Goal: Task Accomplishment & Management: Manage account settings

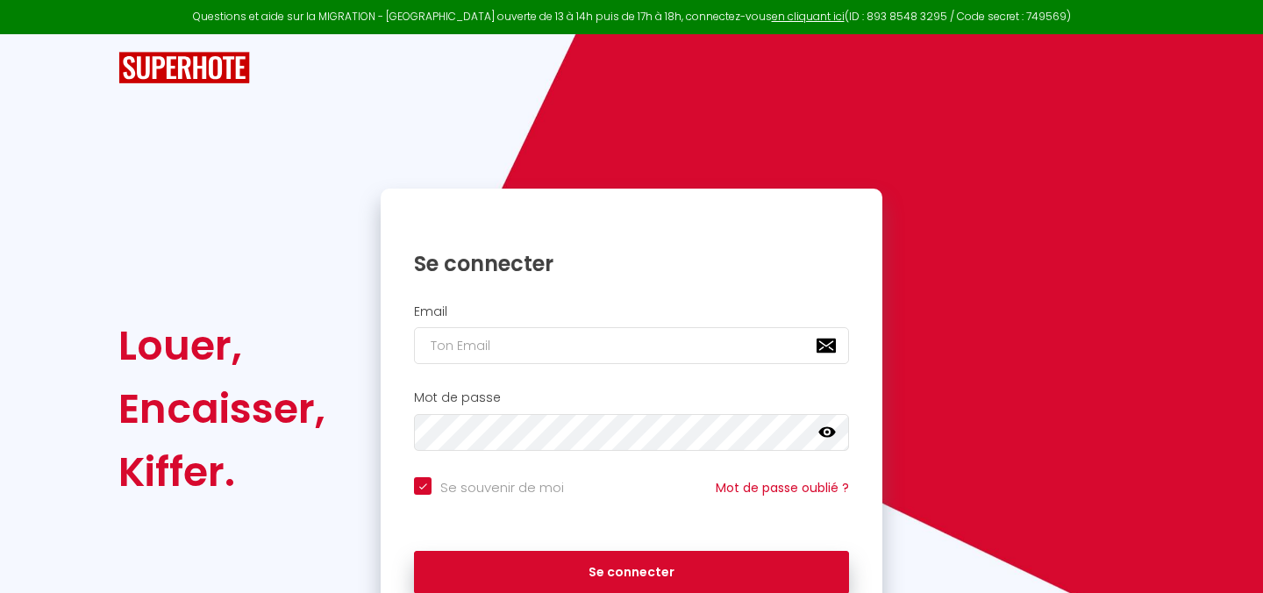
checkbox input "true"
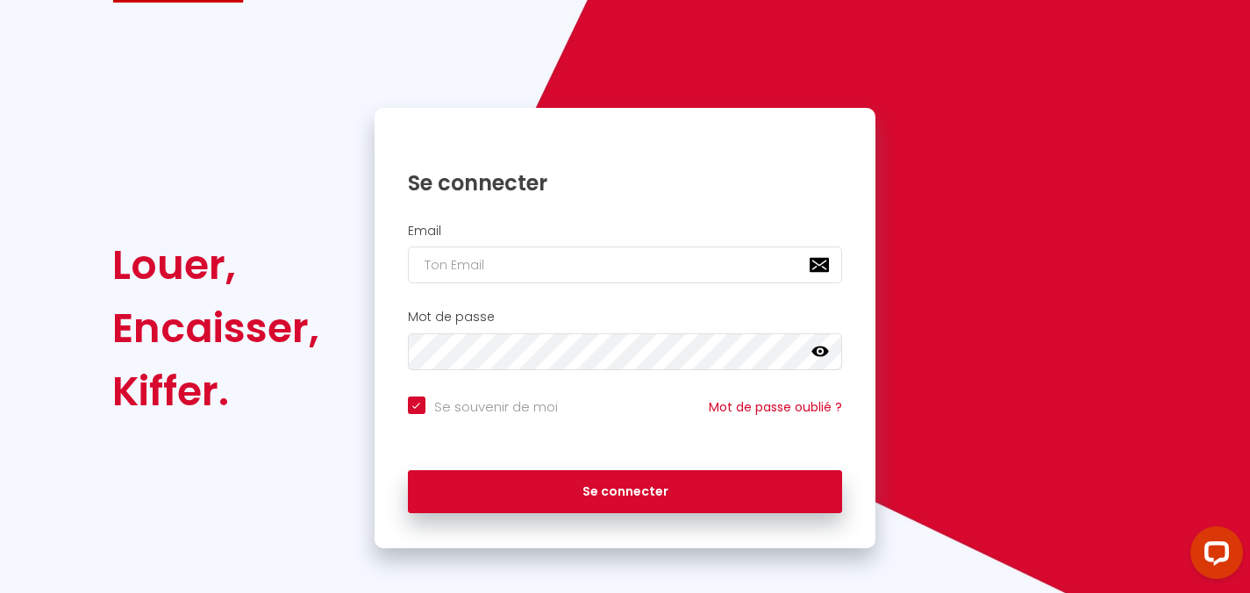
scroll to position [89, 0]
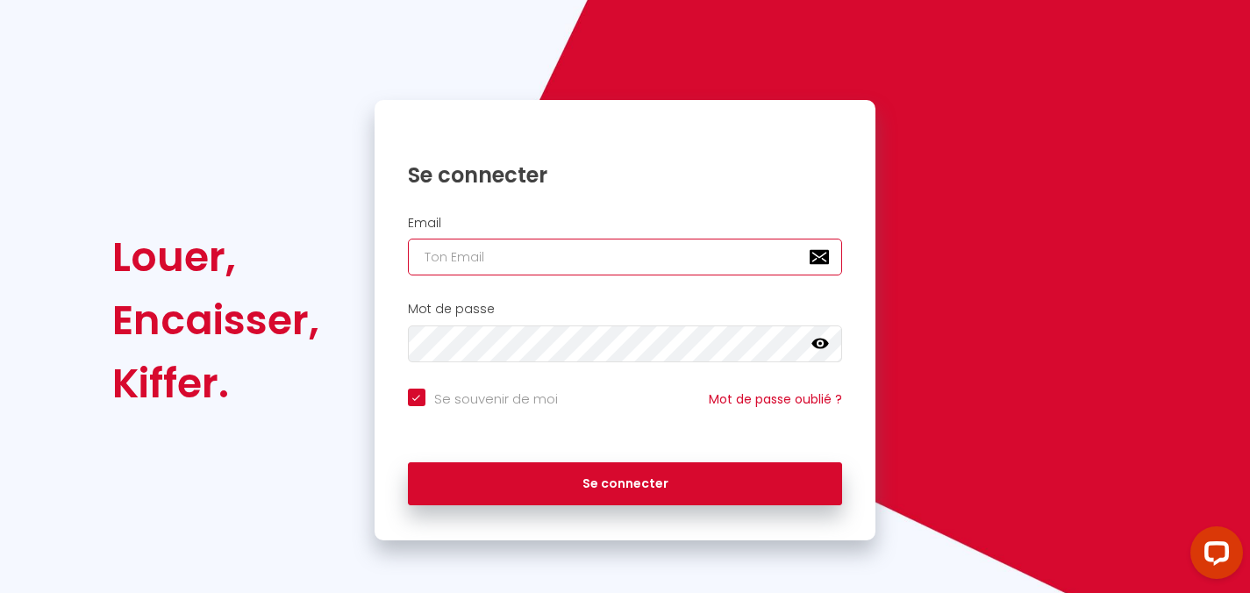
type input "[EMAIL_ADDRESS][DOMAIN_NAME]"
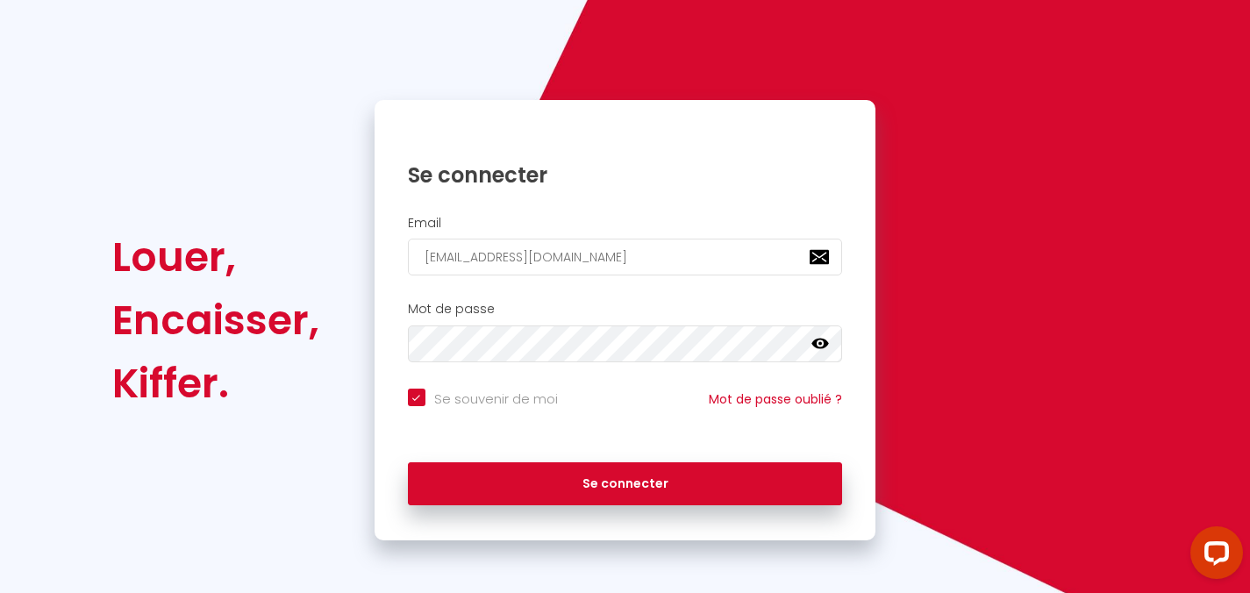
checkbox input "true"
click at [578, 276] on div "Email [EMAIL_ADDRESS][DOMAIN_NAME]" at bounding box center [625, 250] width 502 height 87
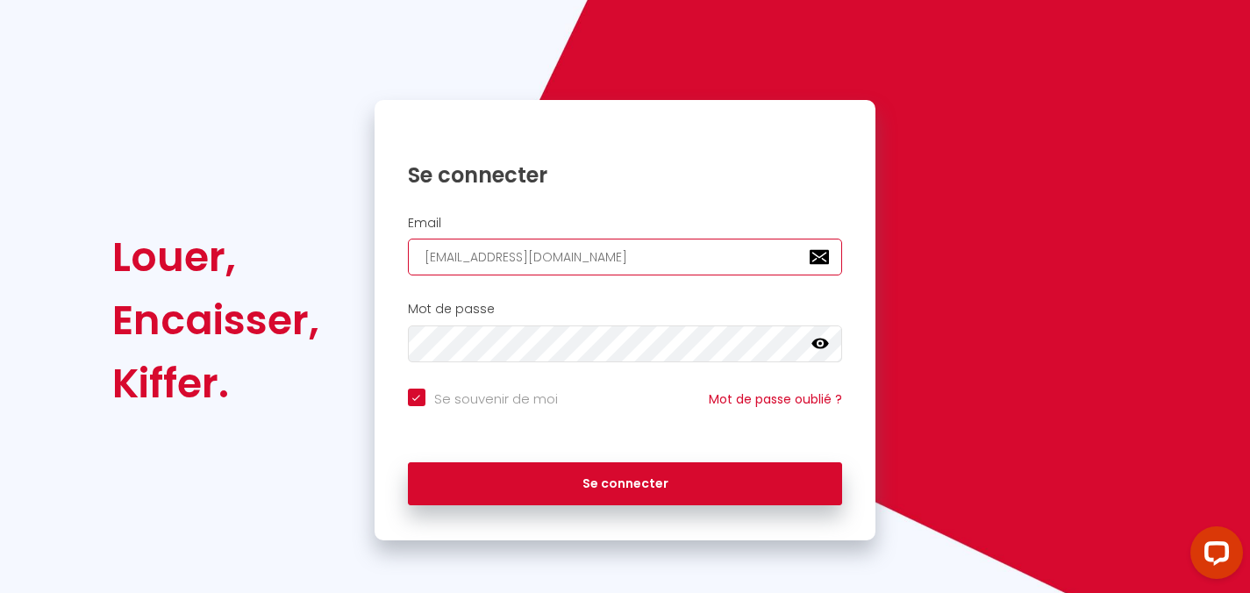
click at [589, 260] on input "[EMAIL_ADDRESS][DOMAIN_NAME]" at bounding box center [625, 257] width 435 height 37
click at [630, 254] on input "[EMAIL_ADDRESS][DOMAIN_NAME]" at bounding box center [625, 257] width 435 height 37
drag, startPoint x: 629, startPoint y: 253, endPoint x: 410, endPoint y: 256, distance: 219.3
click at [410, 256] on input "[EMAIL_ADDRESS][DOMAIN_NAME]" at bounding box center [625, 257] width 435 height 37
checkbox input "true"
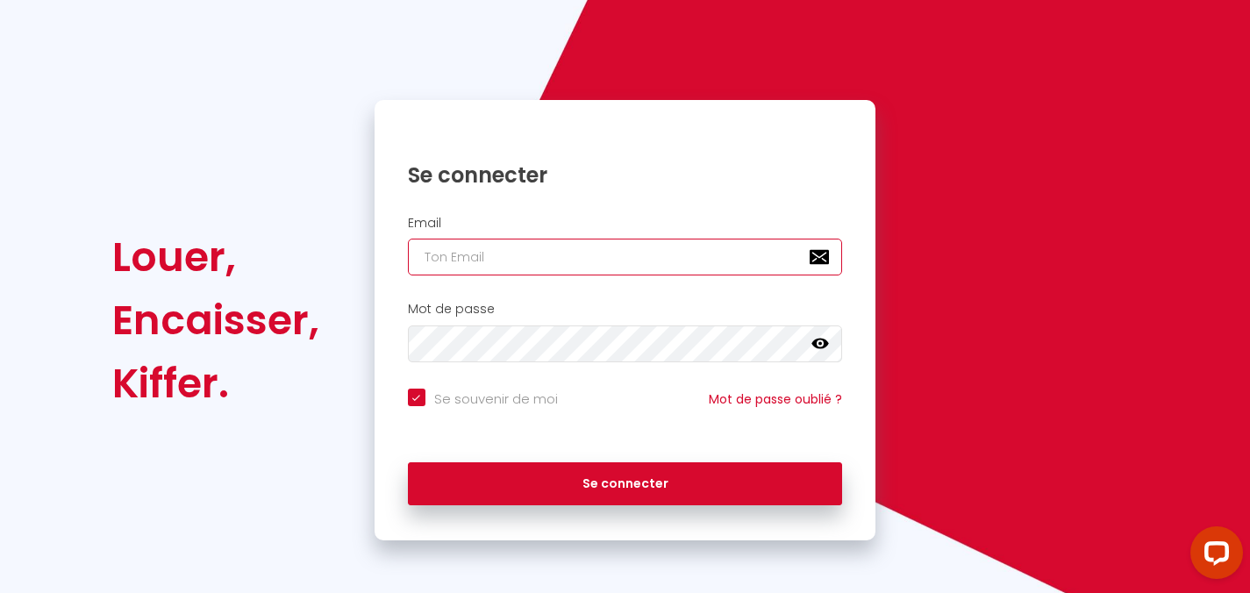
type input "[EMAIL_ADDRESS][DOMAIN_NAME]"
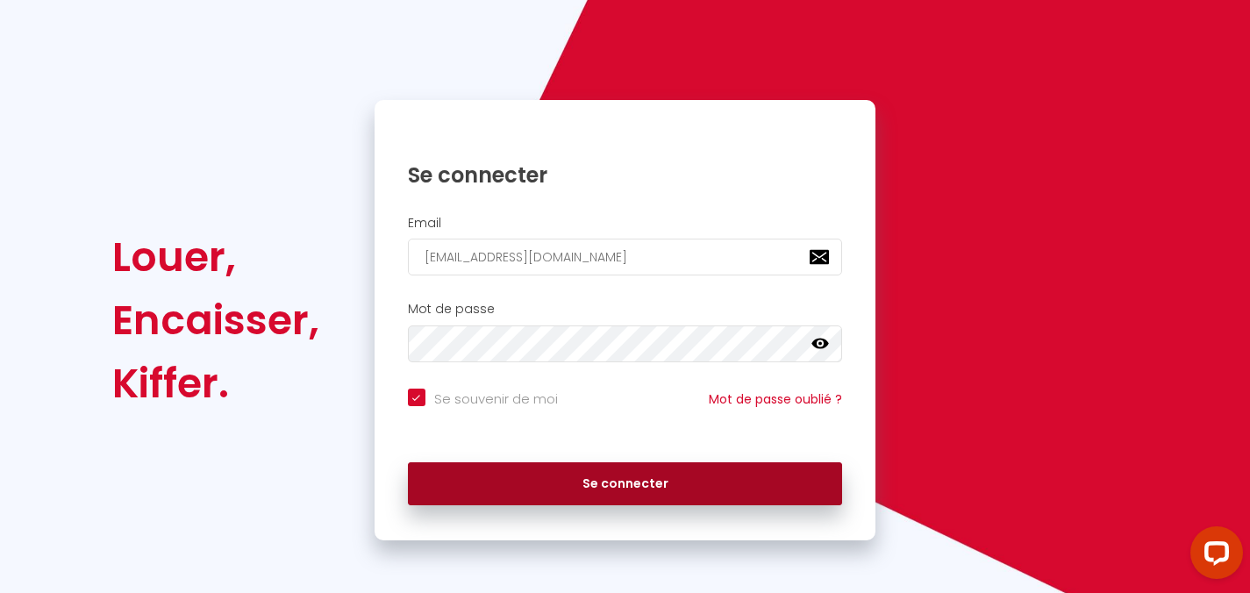
click at [595, 481] on button "Se connecter" at bounding box center [625, 484] width 435 height 44
checkbox input "true"
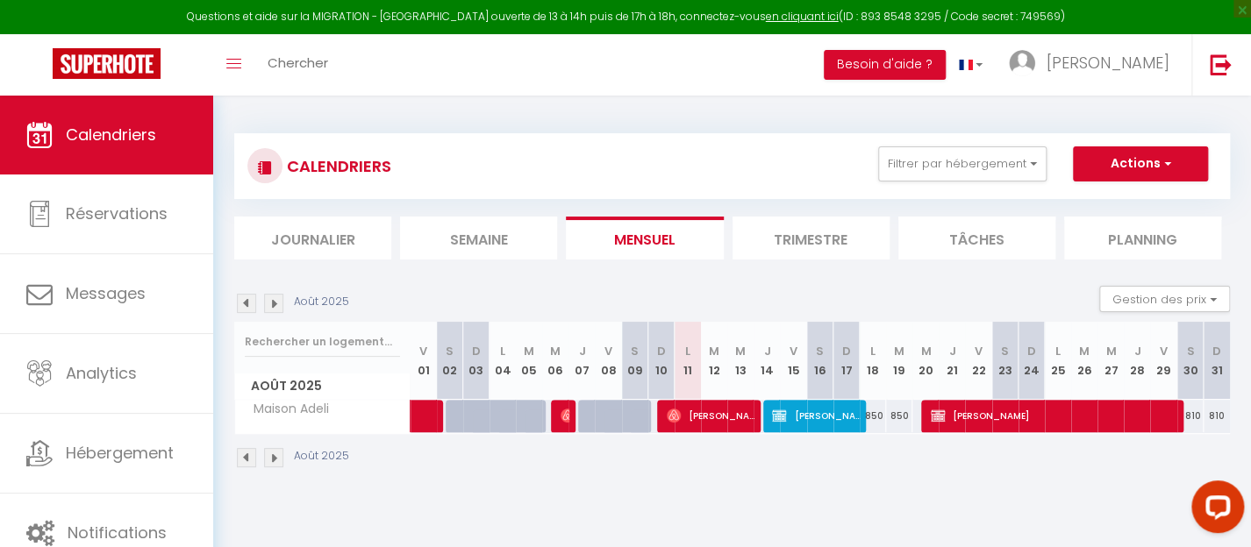
click at [276, 460] on img at bounding box center [273, 457] width 19 height 19
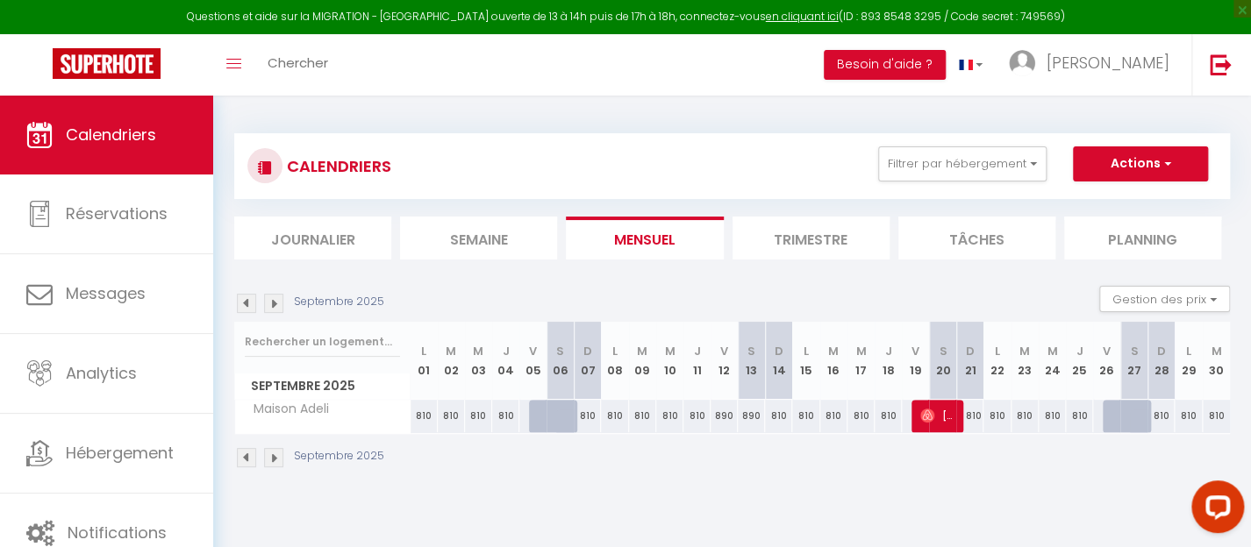
click at [425, 417] on div "810" at bounding box center [423, 416] width 27 height 32
drag, startPoint x: 470, startPoint y: 413, endPoint x: 505, endPoint y: 414, distance: 35.1
click at [470, 413] on div "810" at bounding box center [478, 416] width 27 height 32
click at [497, 417] on div "810" at bounding box center [505, 416] width 27 height 32
click at [1180, 160] on button "Actions" at bounding box center [1140, 163] width 135 height 35
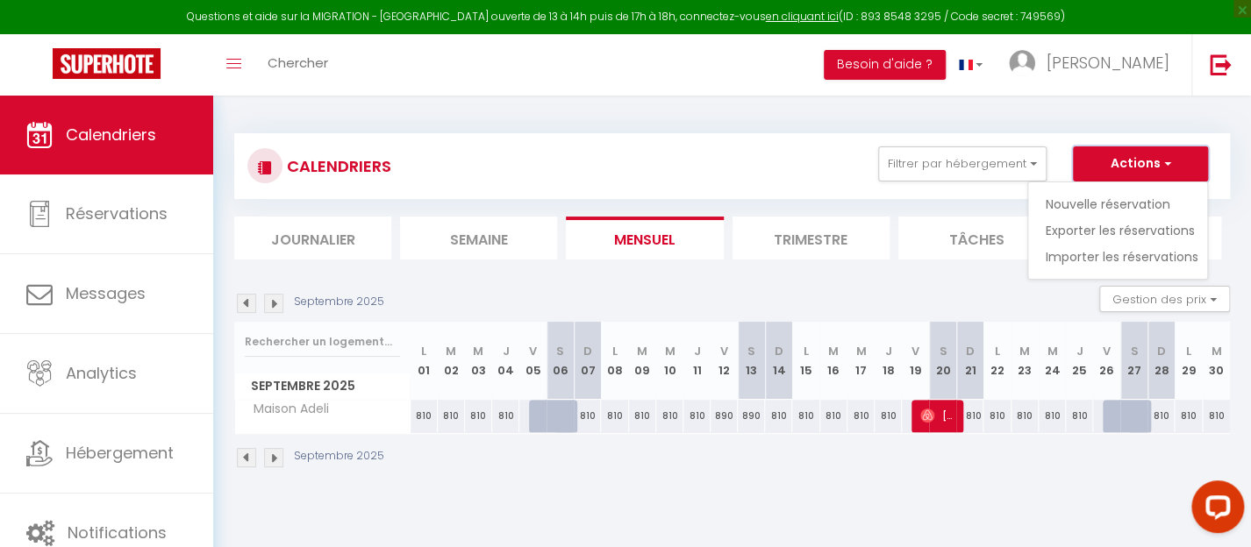
click at [1168, 162] on span "button" at bounding box center [1164, 163] width 11 height 18
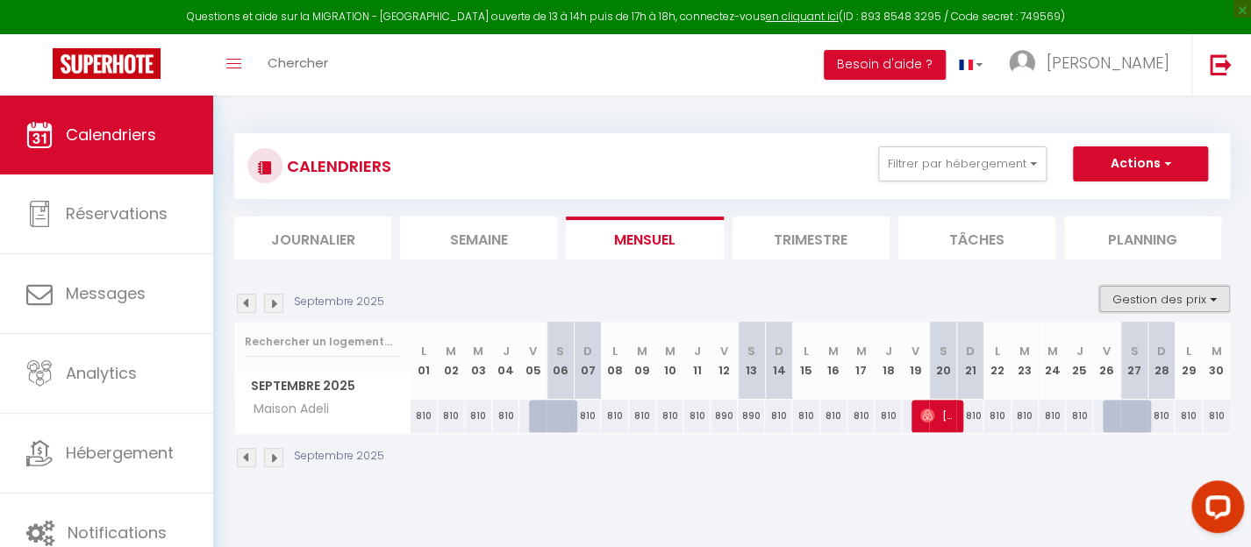
click at [1209, 303] on button "Gestion des prix" at bounding box center [1164, 299] width 131 height 26
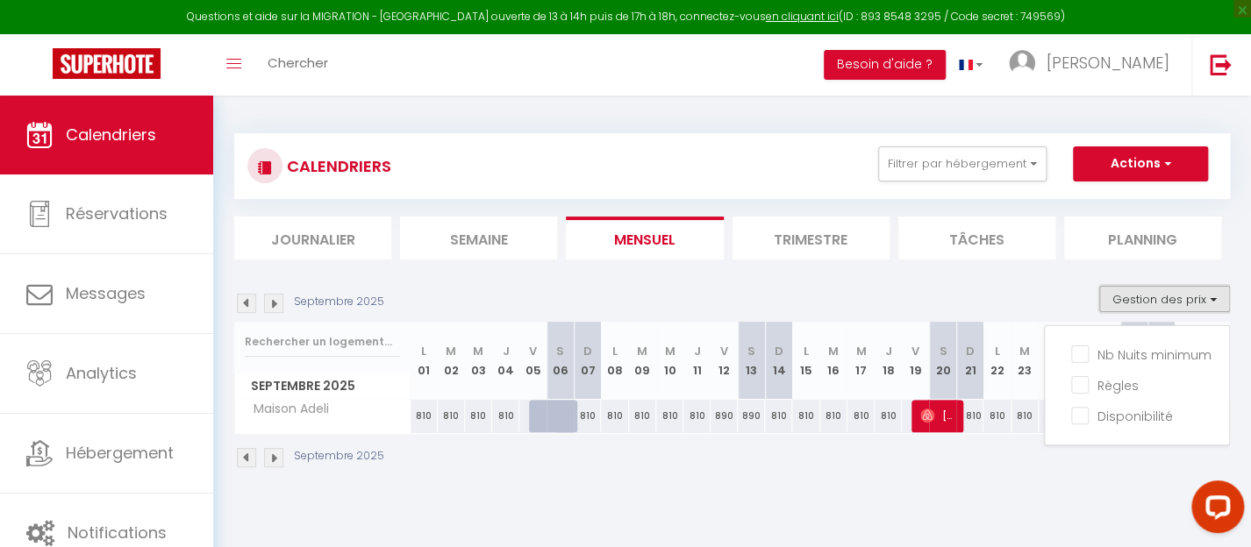
click at [1209, 289] on button "Gestion des prix" at bounding box center [1164, 299] width 131 height 26
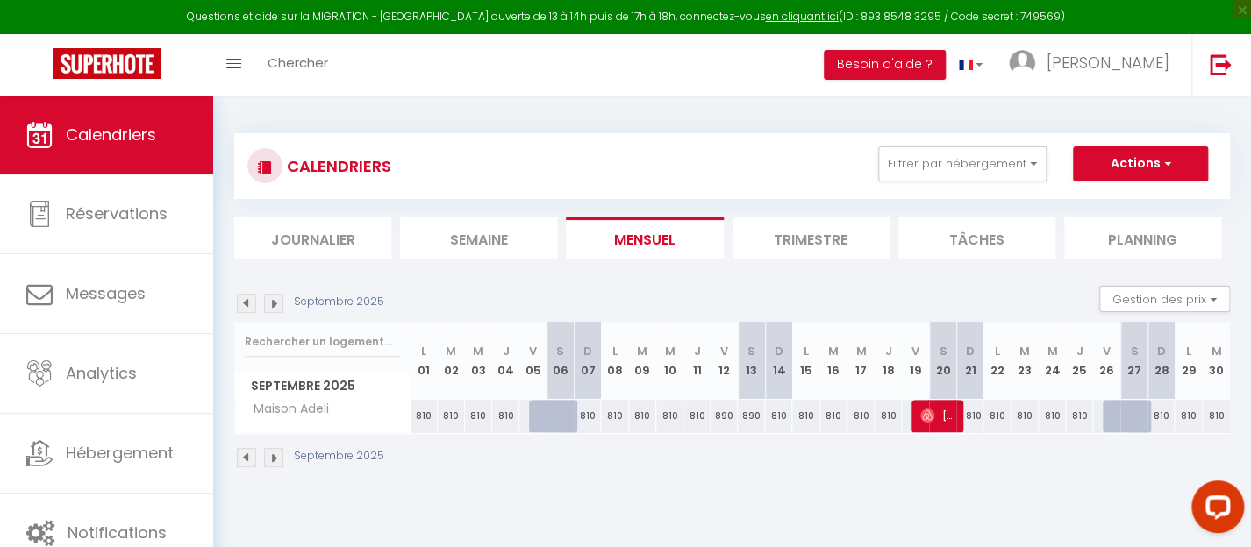
click at [425, 416] on div "810" at bounding box center [423, 416] width 27 height 32
drag, startPoint x: 431, startPoint y: 414, endPoint x: 413, endPoint y: 417, distance: 17.9
click at [413, 417] on div "810" at bounding box center [423, 416] width 27 height 32
click at [421, 416] on div "810" at bounding box center [423, 416] width 27 height 32
click at [422, 414] on div "810" at bounding box center [423, 416] width 27 height 32
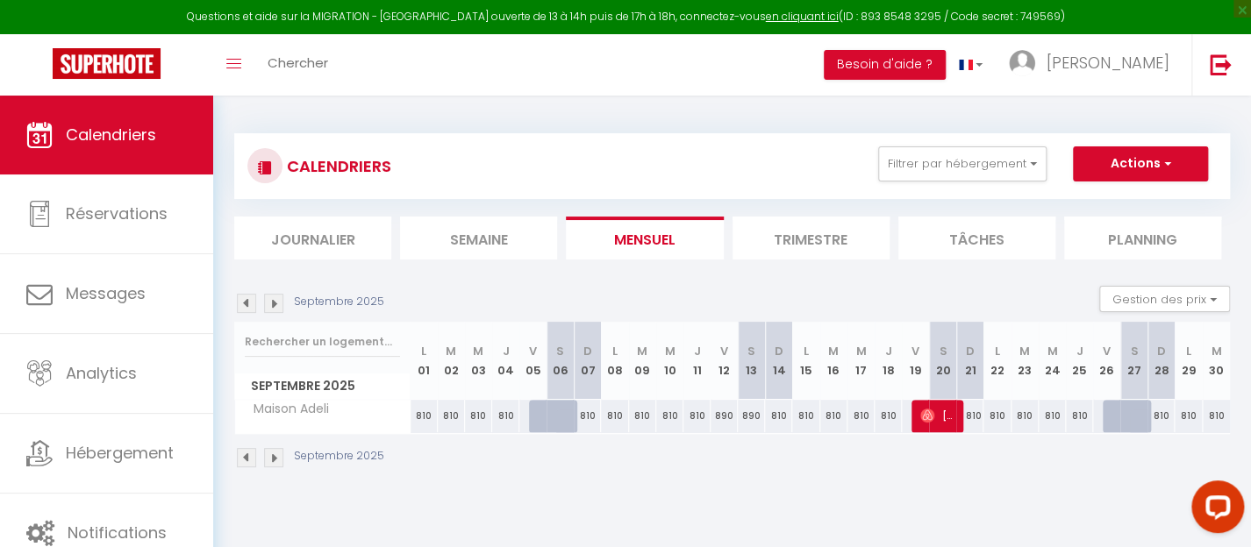
click at [420, 417] on div "810" at bounding box center [423, 416] width 27 height 32
click at [426, 372] on th "L 01" at bounding box center [423, 361] width 27 height 78
click at [427, 417] on div "810" at bounding box center [423, 416] width 27 height 32
click at [443, 415] on div "810" at bounding box center [451, 416] width 27 height 32
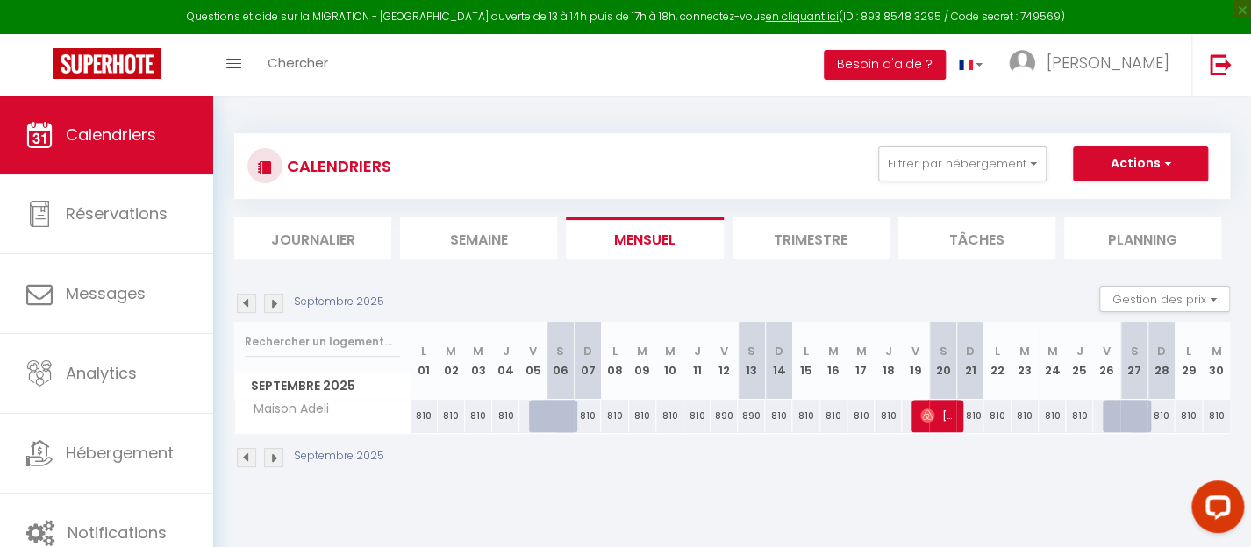
click at [448, 414] on div "810" at bounding box center [451, 416] width 27 height 32
click at [420, 417] on div "810" at bounding box center [423, 416] width 27 height 32
click at [421, 417] on div "810" at bounding box center [423, 416] width 27 height 32
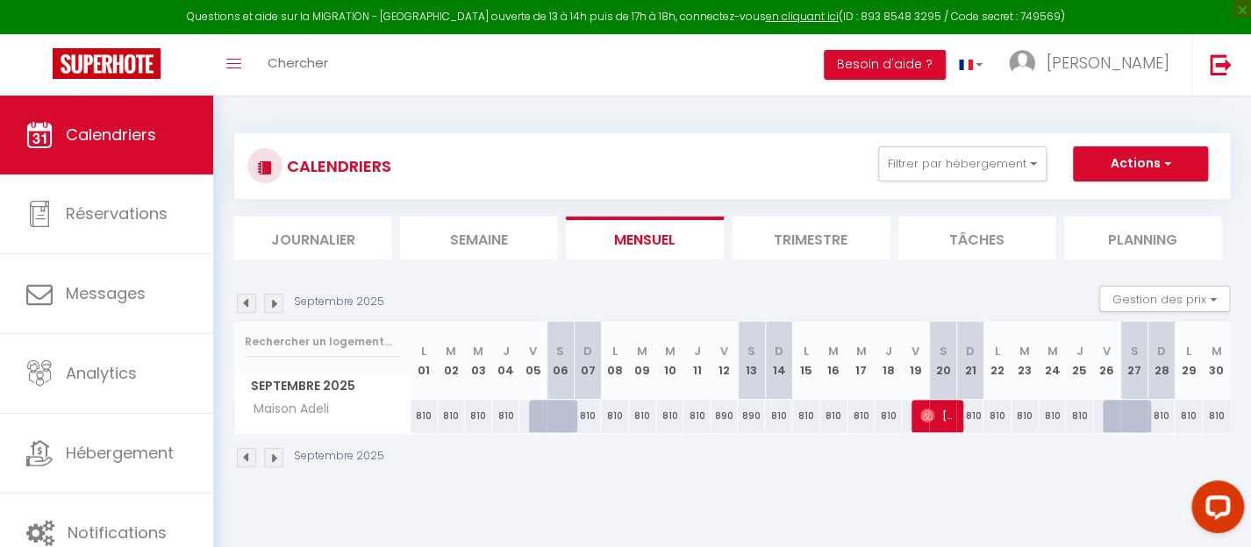
click at [431, 411] on div "810" at bounding box center [423, 416] width 27 height 32
click at [424, 414] on div "810" at bounding box center [423, 416] width 27 height 32
click at [421, 416] on div "810" at bounding box center [423, 416] width 27 height 32
click at [424, 416] on div "810" at bounding box center [423, 416] width 27 height 32
click at [446, 414] on div "810" at bounding box center [451, 416] width 27 height 32
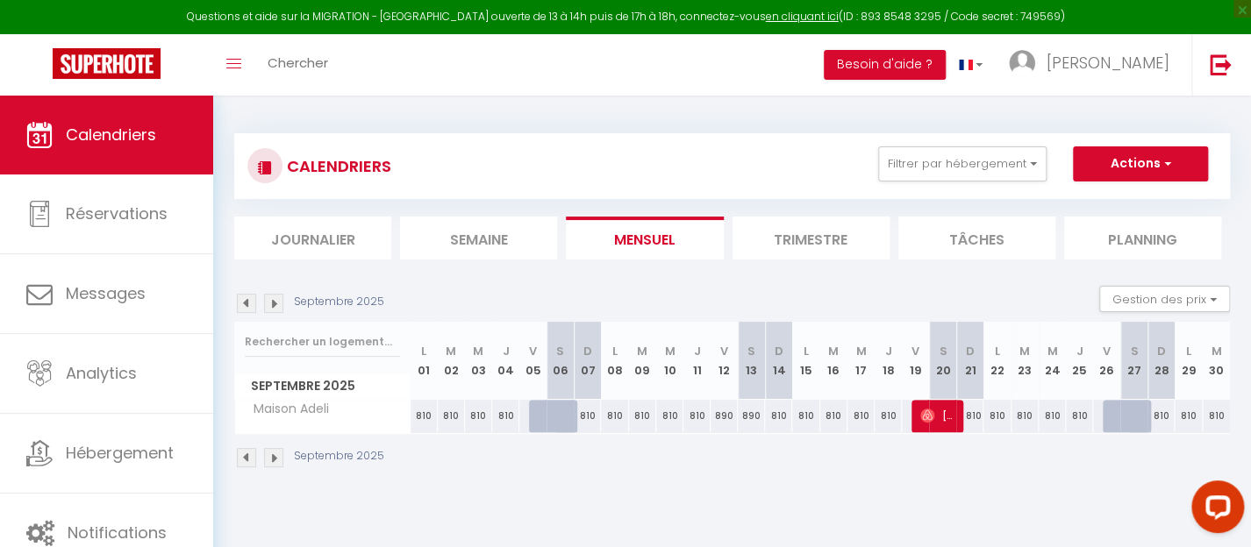
drag, startPoint x: 418, startPoint y: 414, endPoint x: 505, endPoint y: 416, distance: 86.8
click at [505, 416] on tr "Maison Adeli 810 810 810 810 810 1100 810 810 810 810 810" at bounding box center [732, 416] width 995 height 34
click at [424, 370] on th "L 01" at bounding box center [423, 361] width 27 height 78
click at [1179, 297] on button "Gestion des prix" at bounding box center [1164, 299] width 131 height 26
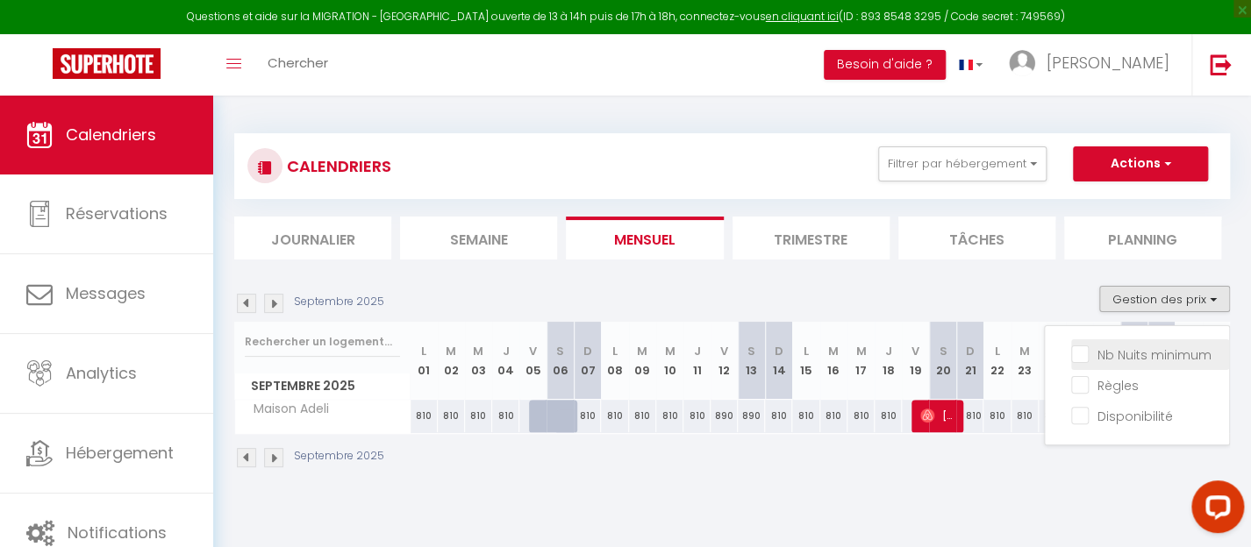
click at [1082, 354] on input "Nb Nuits minimum" at bounding box center [1150, 354] width 158 height 18
checkbox input "true"
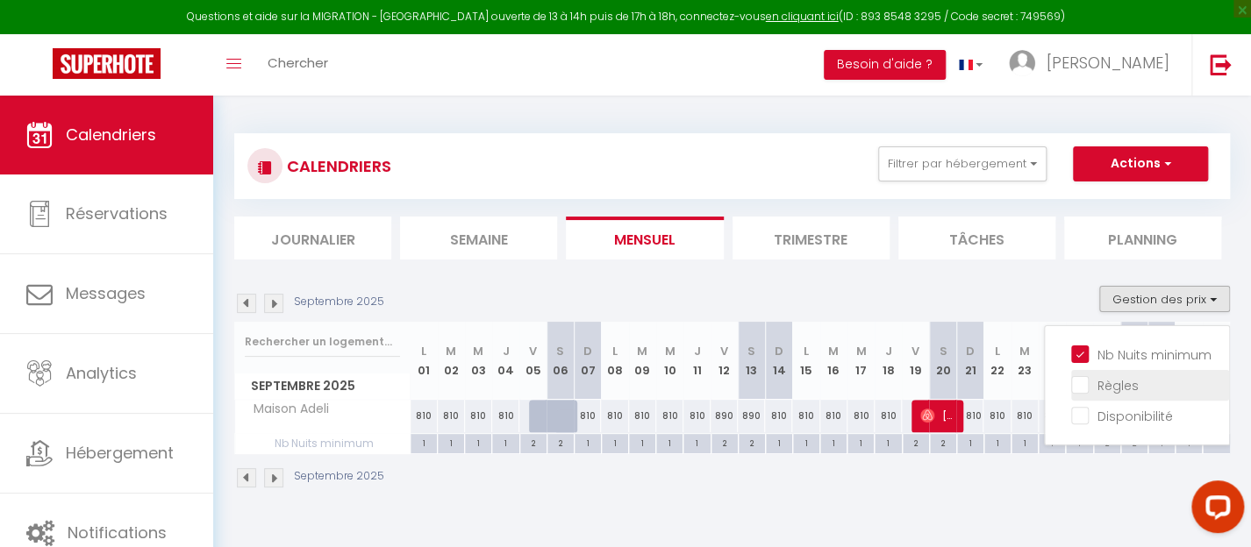
click at [1082, 380] on input "Règles" at bounding box center [1150, 384] width 158 height 18
checkbox input "true"
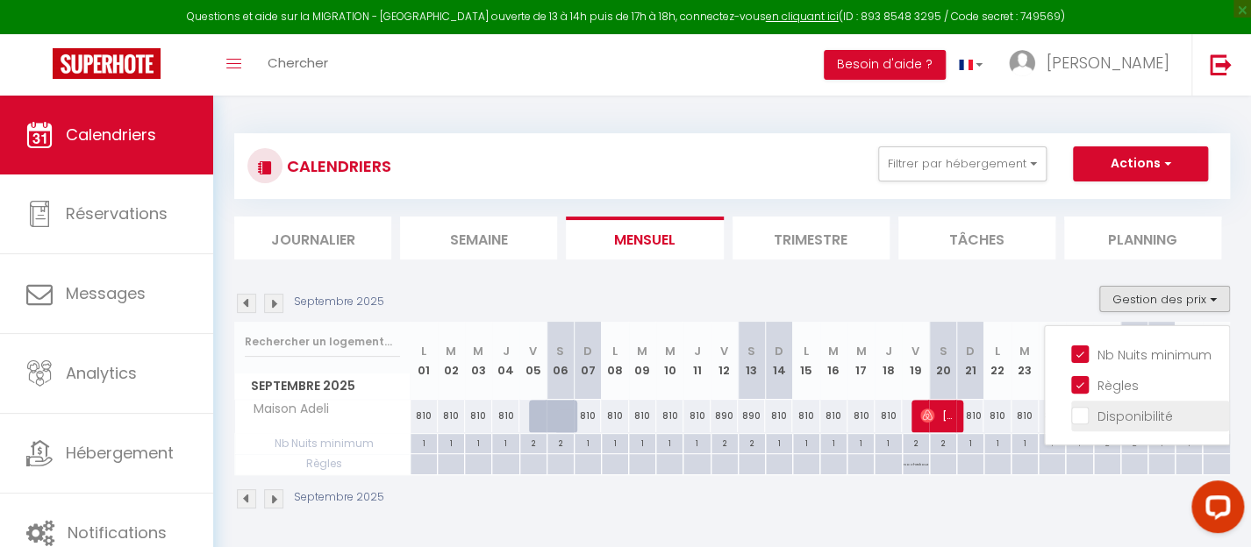
click at [1083, 413] on input "Disponibilité" at bounding box center [1150, 415] width 158 height 18
checkbox input "true"
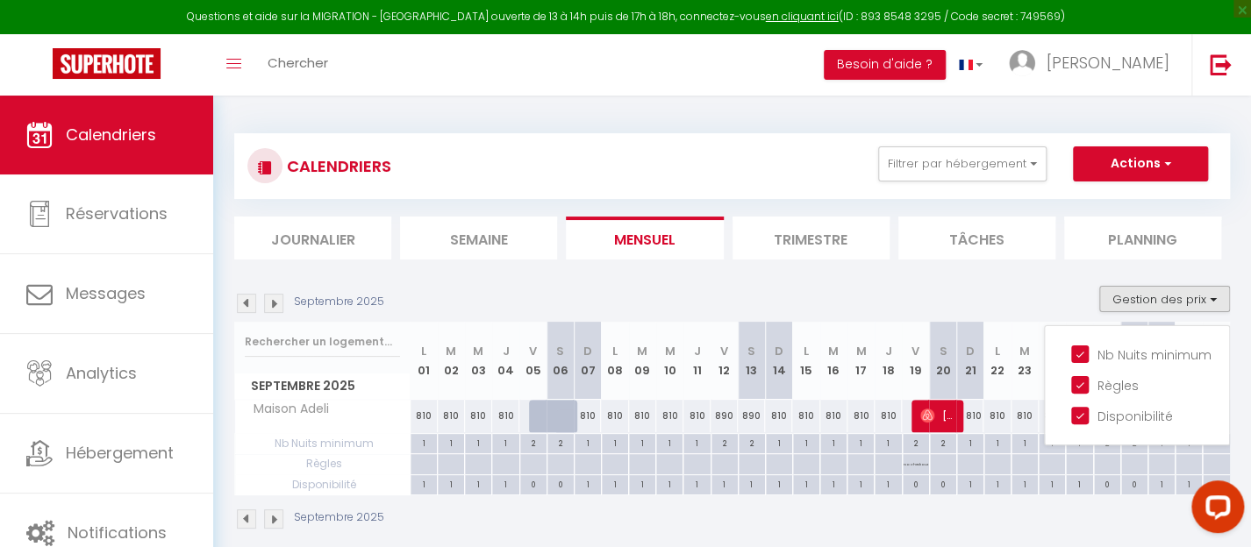
click at [1023, 289] on div "Septembre 2025 Gestion des prix Nb Nuits minimum Règles Disponibilité" at bounding box center [731, 304] width 995 height 36
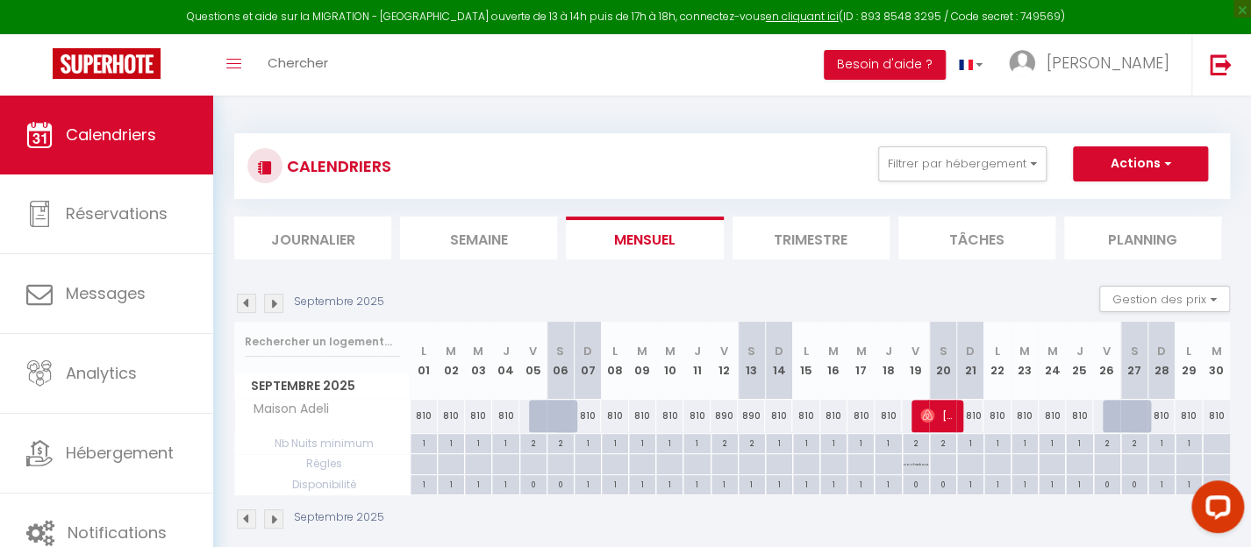
click at [424, 420] on div "810" at bounding box center [423, 416] width 27 height 32
click at [424, 408] on div "810" at bounding box center [423, 416] width 27 height 32
click at [424, 444] on div "1" at bounding box center [423, 442] width 26 height 17
click at [422, 454] on div at bounding box center [423, 444] width 27 height 20
click at [422, 485] on div "1" at bounding box center [423, 483] width 26 height 17
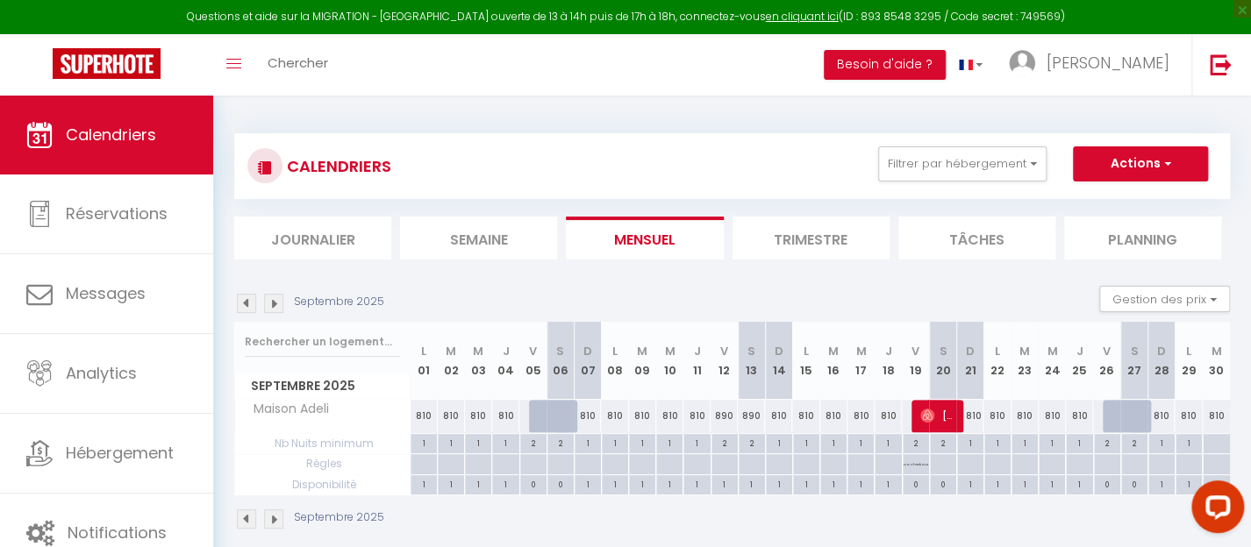
click at [426, 416] on div "810" at bounding box center [423, 416] width 27 height 32
click at [425, 417] on div "810" at bounding box center [423, 416] width 27 height 32
click at [425, 416] on div "810" at bounding box center [423, 416] width 27 height 32
click at [427, 439] on div "1" at bounding box center [423, 442] width 26 height 17
click at [425, 454] on div at bounding box center [423, 444] width 27 height 20
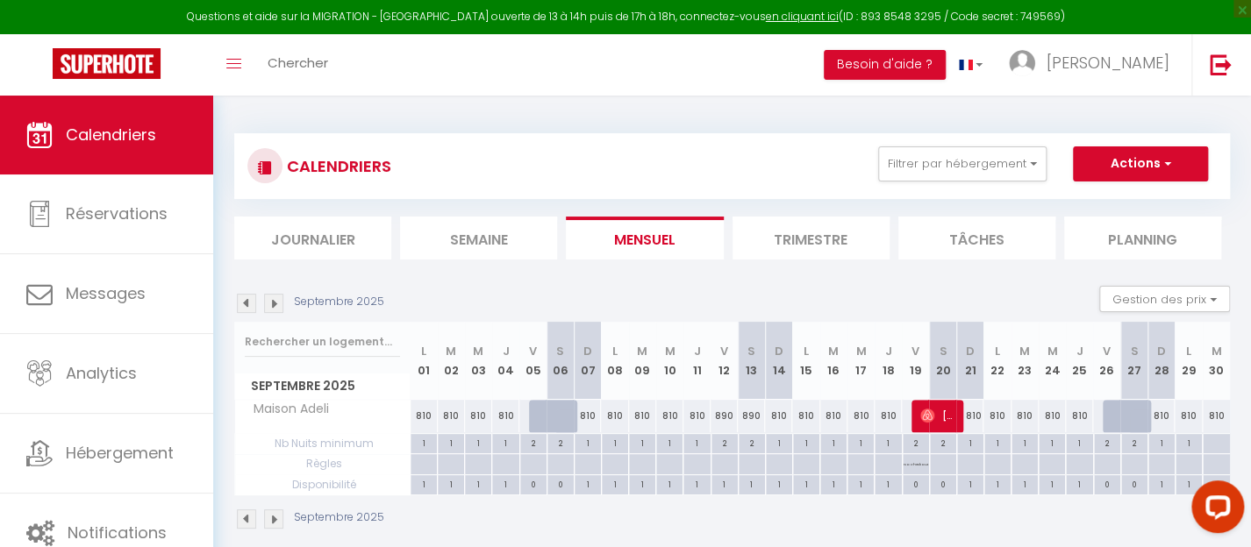
click at [428, 484] on div "1" at bounding box center [423, 483] width 26 height 17
click at [475, 419] on div "810" at bounding box center [478, 416] width 27 height 32
click at [473, 446] on div "1" at bounding box center [478, 442] width 26 height 17
drag, startPoint x: 484, startPoint y: 444, endPoint x: 472, endPoint y: 444, distance: 12.3
click at [472, 444] on div "1" at bounding box center [478, 442] width 26 height 17
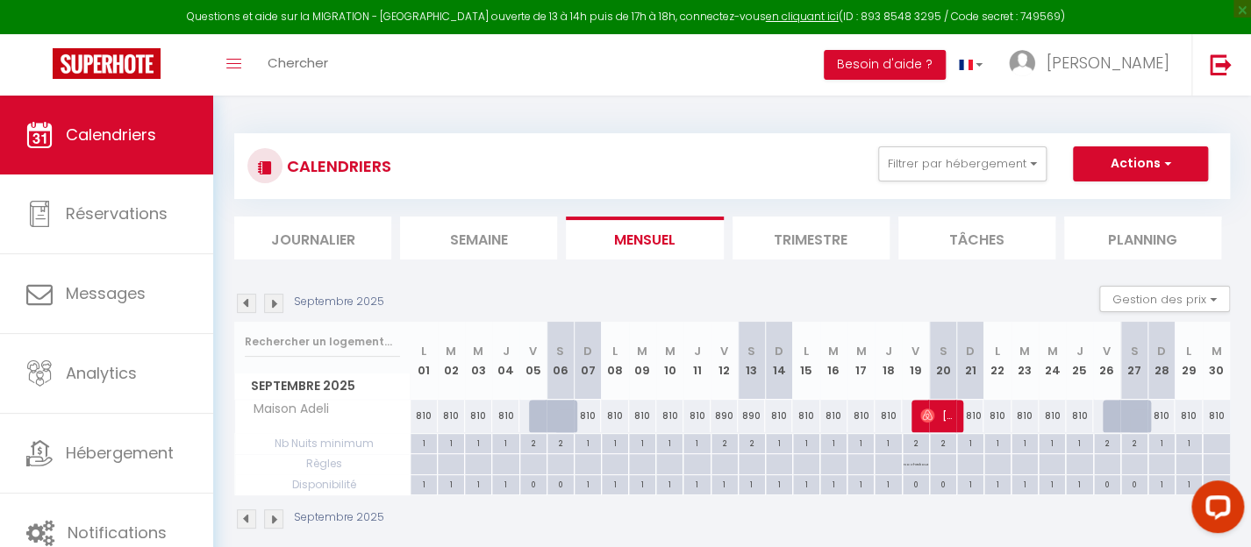
click at [474, 444] on div "1" at bounding box center [478, 442] width 26 height 17
click at [481, 452] on div "1" at bounding box center [477, 444] width 27 height 20
click at [484, 454] on div at bounding box center [477, 444] width 27 height 20
click at [482, 477] on div "1" at bounding box center [478, 483] width 26 height 17
